Goal: Manage account settings

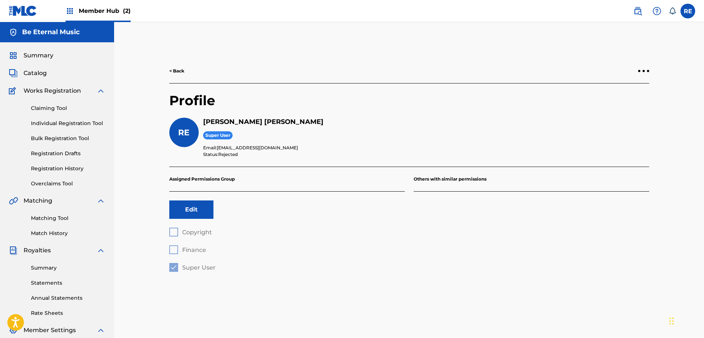
click at [55, 55] on div "Summary" at bounding box center [57, 55] width 96 height 9
click at [45, 88] on span "Works Registration" at bounding box center [52, 90] width 57 height 9
click at [684, 8] on label at bounding box center [687, 11] width 15 height 15
click at [688, 11] on input "RE [PERSON_NAME] [EMAIL_ADDRESS][DOMAIN_NAME] Notification Preferences Profile …" at bounding box center [688, 11] width 0 height 0
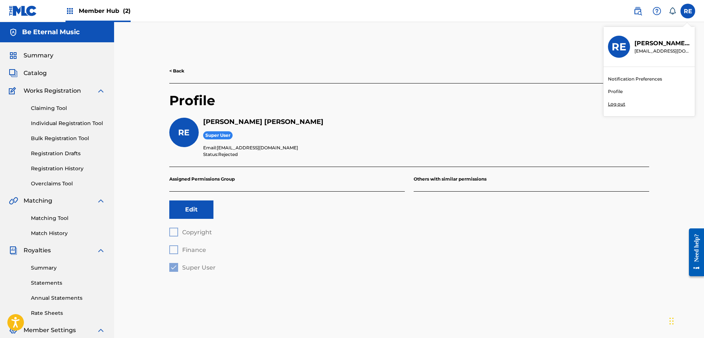
click at [610, 91] on link "Profile" at bounding box center [615, 91] width 15 height 7
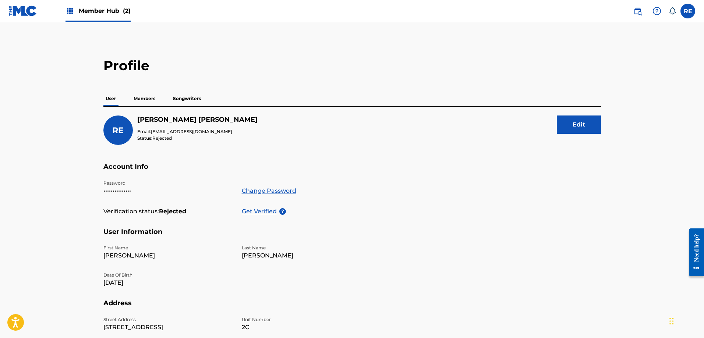
click at [181, 211] on strong "Rejected" at bounding box center [172, 211] width 27 height 9
